Goal: Transaction & Acquisition: Download file/media

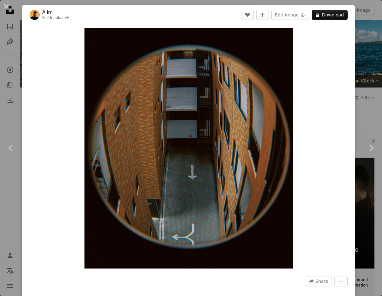
scroll to position [3773, 0]
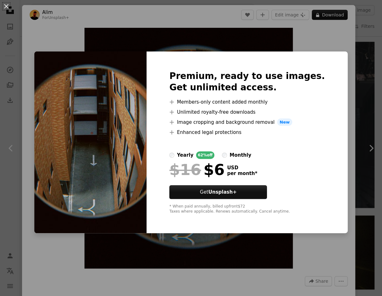
click at [109, 21] on div "An X shape Premium, ready to use images. Get unlimited access. A plus sign Memb…" at bounding box center [191, 148] width 382 height 296
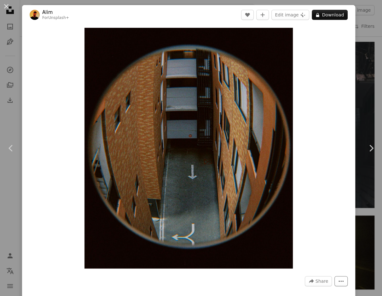
click at [344, 280] on icon "More Actions" at bounding box center [342, 281] width 6 height 6
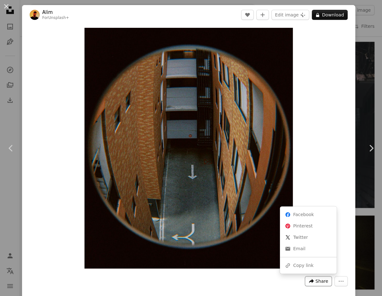
click at [325, 279] on span "Share" at bounding box center [322, 280] width 13 height 9
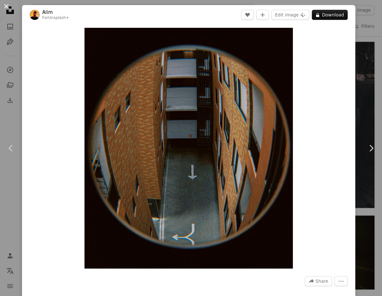
click at [8, 5] on button "An X shape" at bounding box center [7, 7] width 8 height 8
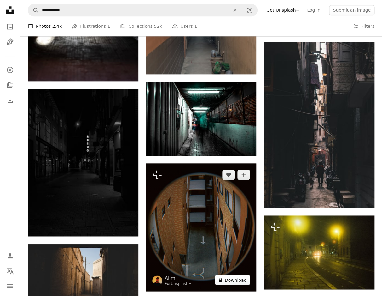
click at [225, 279] on button "A lock Download" at bounding box center [232, 279] width 35 height 10
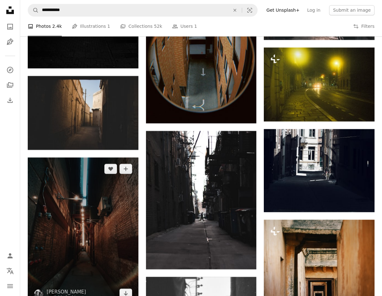
scroll to position [3933, 0]
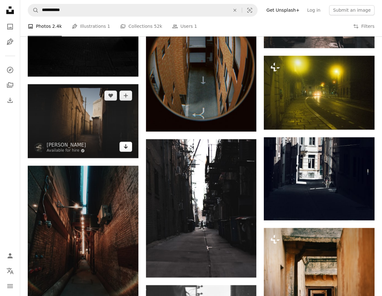
click at [124, 147] on icon "Arrow pointing down" at bounding box center [125, 146] width 5 height 8
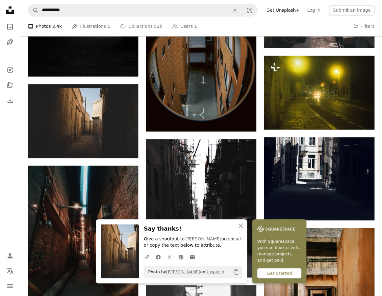
click at [9, 133] on nav "Unsplash logo Unsplash Home A photo Pen Tool A compass A stack of folders Downl…" at bounding box center [10, 148] width 20 height 296
click at [242, 227] on icon "button" at bounding box center [241, 225] width 4 height 4
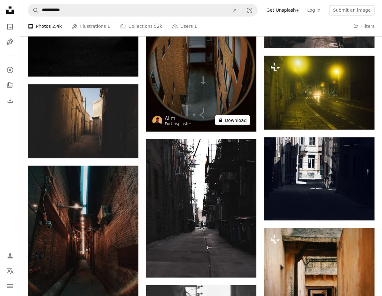
click at [227, 118] on button "A lock Download" at bounding box center [232, 120] width 35 height 10
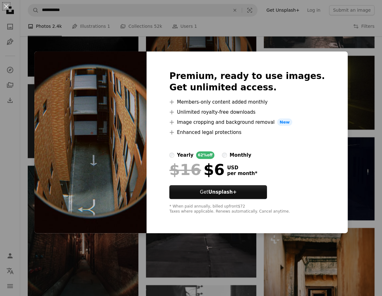
click at [5, 151] on div "An X shape Premium, ready to use images. Get unlimited access. A plus sign Memb…" at bounding box center [191, 148] width 382 height 296
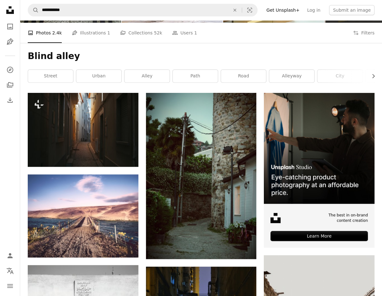
scroll to position [65, 0]
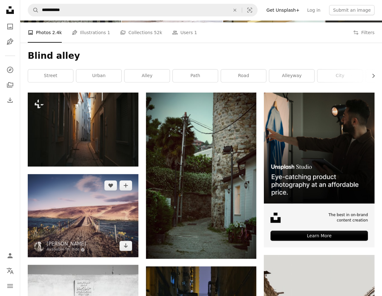
click at [116, 238] on img at bounding box center [83, 215] width 111 height 83
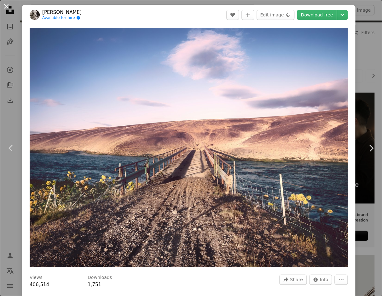
click at [6, 6] on button "An X shape" at bounding box center [7, 7] width 8 height 8
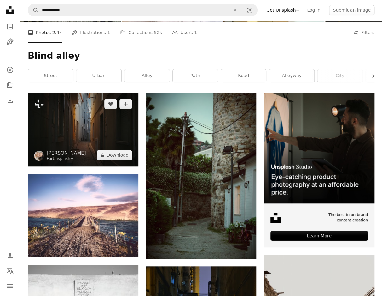
click at [81, 112] on img at bounding box center [83, 129] width 111 height 74
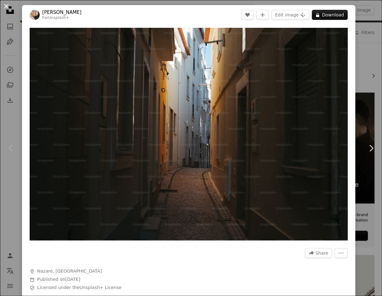
click at [8, 6] on button "An X shape" at bounding box center [7, 7] width 8 height 8
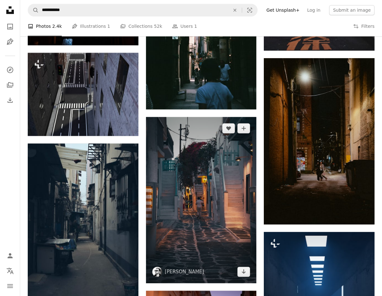
scroll to position [2532, 0]
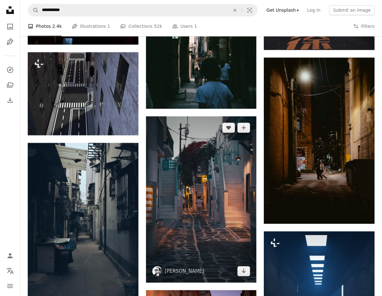
click at [209, 235] on img at bounding box center [201, 199] width 111 height 166
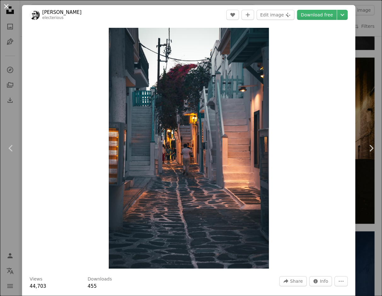
click at [8, 8] on button "An X shape" at bounding box center [7, 7] width 8 height 8
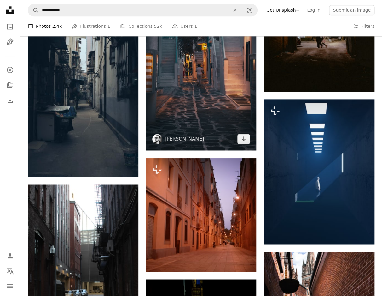
scroll to position [2665, 0]
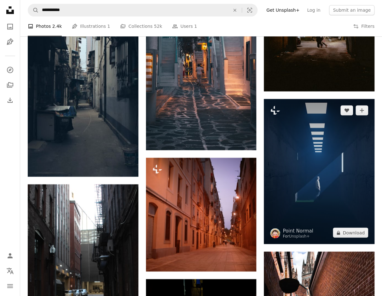
click at [353, 203] on img at bounding box center [319, 171] width 111 height 145
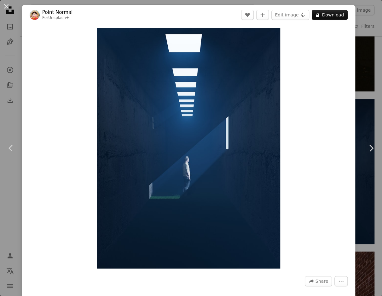
click at [6, 6] on button "An X shape" at bounding box center [7, 7] width 8 height 8
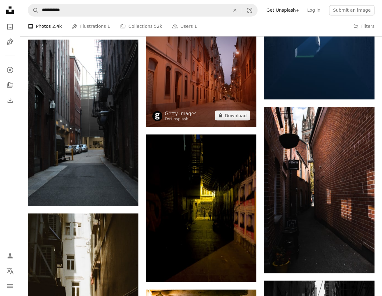
scroll to position [2811, 0]
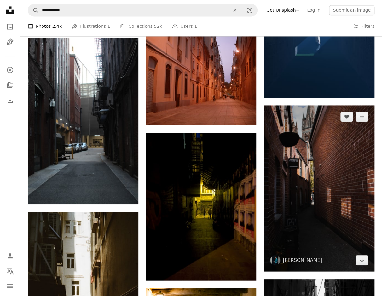
click at [290, 238] on img at bounding box center [319, 188] width 111 height 166
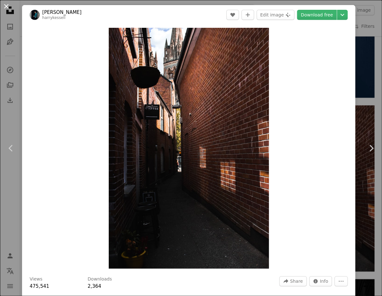
click at [8, 5] on button "An X shape" at bounding box center [7, 7] width 8 height 8
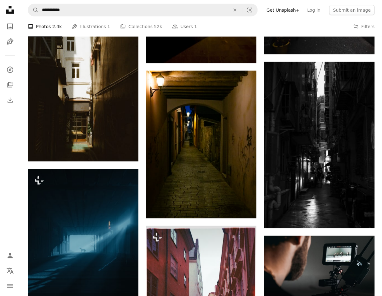
scroll to position [3029, 0]
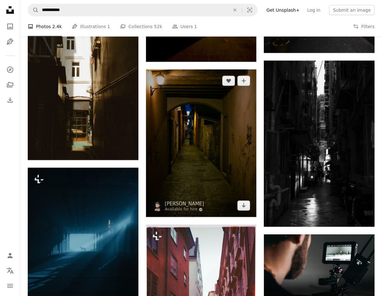
click at [198, 162] on img at bounding box center [201, 142] width 111 height 147
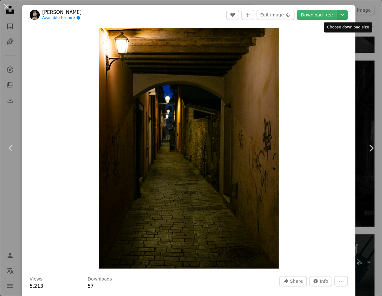
click at [345, 14] on icon "Choose download size" at bounding box center [343, 15] width 4 height 2
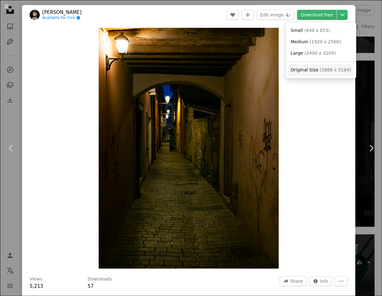
click at [334, 69] on span "( 3888 x 5184 )" at bounding box center [335, 69] width 31 height 5
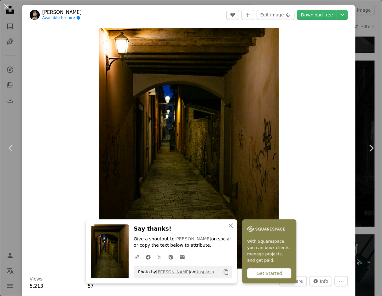
click at [225, 271] on icon "Copy to clipboard" at bounding box center [226, 271] width 4 height 5
click at [229, 223] on icon "An X shape" at bounding box center [231, 225] width 8 height 8
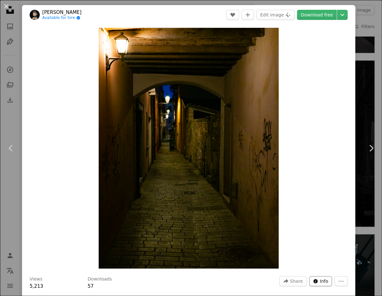
click at [329, 284] on span "Info" at bounding box center [324, 280] width 9 height 9
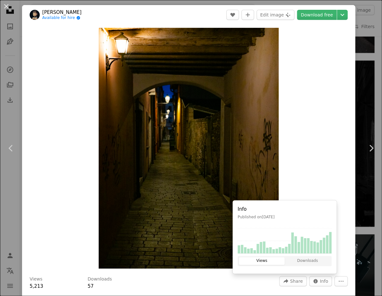
click at [302, 168] on div "Zoom in" at bounding box center [188, 148] width 333 height 247
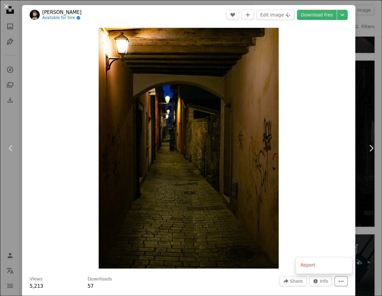
click at [344, 281] on icon "More Actions" at bounding box center [342, 281] width 6 height 6
click at [331, 13] on link "Download free" at bounding box center [317, 15] width 40 height 10
